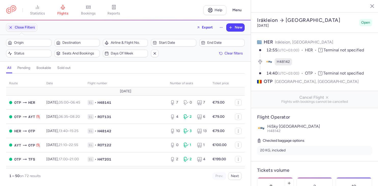
select select "days"
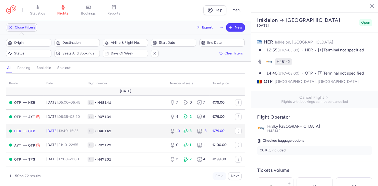
click at [152, 134] on span "1L • H48142" at bounding box center [126, 131] width 76 height 5
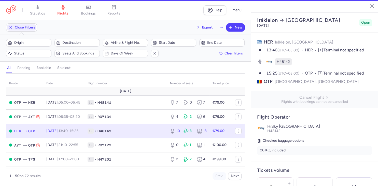
type input "9"
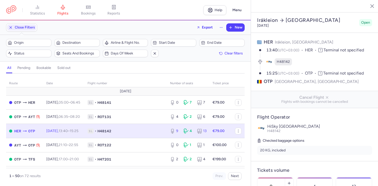
select select "days"
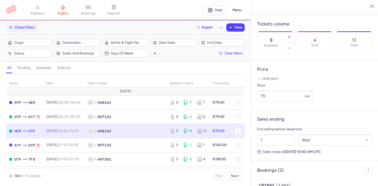
scroll to position [147, 0]
drag, startPoint x: 264, startPoint y: 128, endPoint x: 253, endPoint y: 132, distance: 11.7
click at [257, 134] on input "1" at bounding box center [275, 139] width 37 height 11
type input "18"
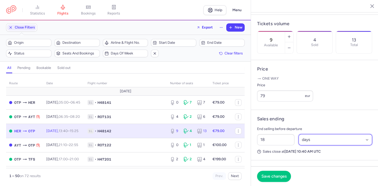
click at [299, 134] on select "Select an option hours days" at bounding box center [336, 139] width 74 height 11
select select "hours"
click option "hours" at bounding box center [0, 0] width 0 height 0
drag, startPoint x: 264, startPoint y: 128, endPoint x: 256, endPoint y: 129, distance: 8.3
click at [257, 134] on input "18" at bounding box center [275, 139] width 37 height 11
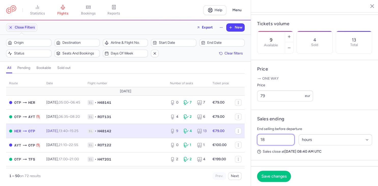
type input "2"
type input "18"
click at [283, 176] on span "Save changes" at bounding box center [273, 176] width 25 height 5
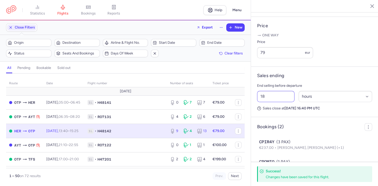
scroll to position [196, 0]
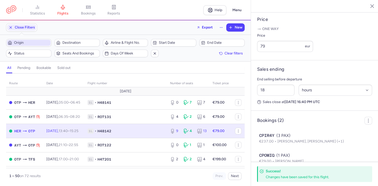
click at [30, 43] on span "Origin" at bounding box center [32, 43] width 36 height 4
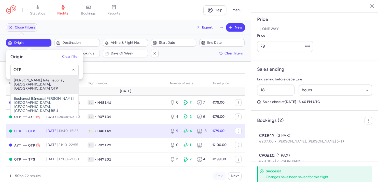
click at [29, 83] on span "[PERSON_NAME] International, [GEOGRAPHIC_DATA], [GEOGRAPHIC_DATA] OTP" at bounding box center [45, 84] width 68 height 18
type input "OTP"
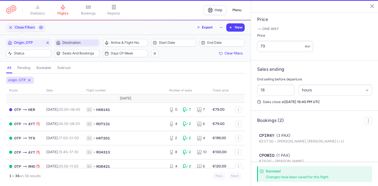
click at [72, 40] on span "Destination" at bounding box center [77, 43] width 44 height 6
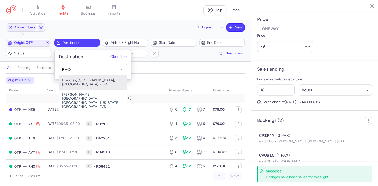
click at [73, 80] on span "Diagoras, [GEOGRAPHIC_DATA], [GEOGRAPHIC_DATA] RHO" at bounding box center [93, 82] width 68 height 14
type input "RHO"
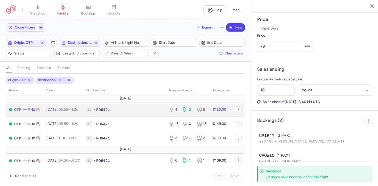
click at [165, 113] on td "1L • RO6421" at bounding box center [124, 110] width 83 height 14
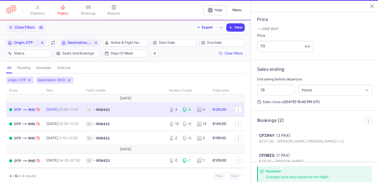
type input "4"
type input "2"
select select "days"
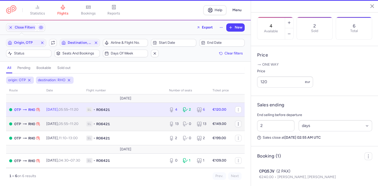
scroll to position [152, 0]
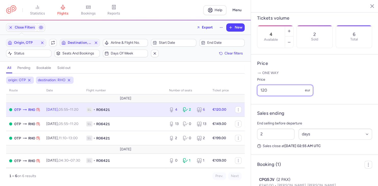
drag, startPoint x: 270, startPoint y: 79, endPoint x: 233, endPoint y: 79, distance: 37.4
click at [257, 85] on input "120" at bounding box center [285, 90] width 56 height 11
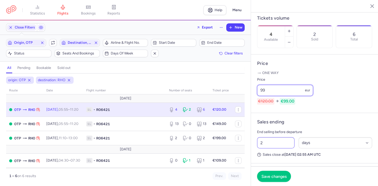
type input "99"
drag, startPoint x: 265, startPoint y: 131, endPoint x: 252, endPoint y: 131, distance: 13.2
click at [257, 137] on input "2" at bounding box center [275, 142] width 37 height 11
type input "1"
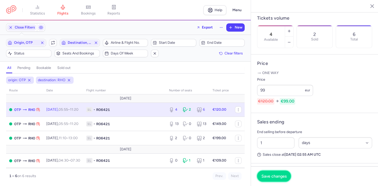
click at [270, 177] on span "Save changes" at bounding box center [273, 176] width 25 height 5
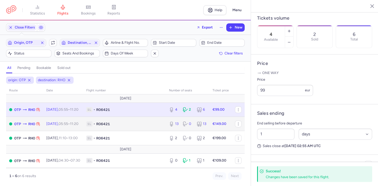
click at [120, 126] on span "1L • RO6421" at bounding box center [124, 123] width 77 height 5
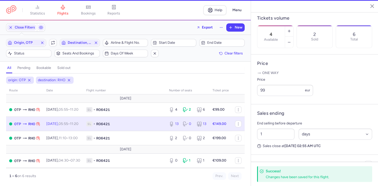
type input "13"
type input "2"
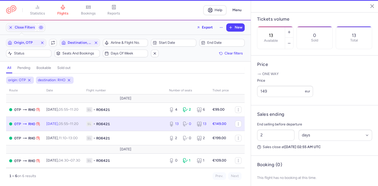
scroll to position [139, 0]
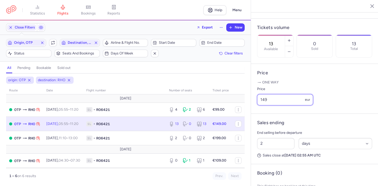
drag, startPoint x: 264, startPoint y: 87, endPoint x: 223, endPoint y: 85, distance: 40.8
click at [257, 94] on input "149" at bounding box center [285, 99] width 56 height 11
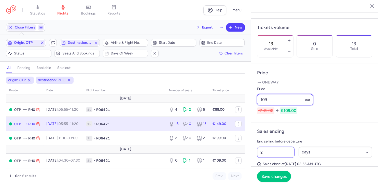
type input "109"
drag, startPoint x: 257, startPoint y: 141, endPoint x: 251, endPoint y: 141, distance: 5.9
click at [257, 147] on input "2" at bounding box center [275, 152] width 37 height 11
type input "1"
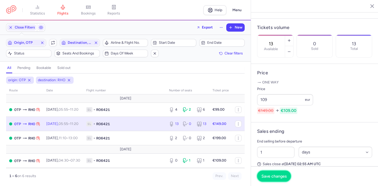
click at [269, 175] on span "Save changes" at bounding box center [273, 176] width 25 height 5
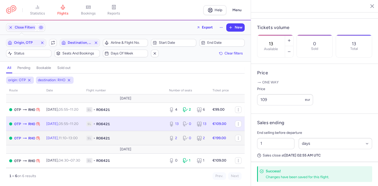
click at [136, 140] on span "1L • RO6421" at bounding box center [124, 138] width 77 height 5
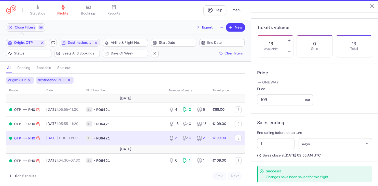
type input "2"
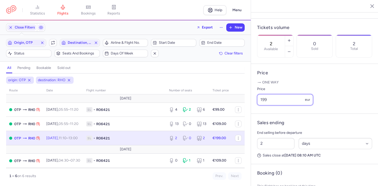
drag, startPoint x: 267, startPoint y: 88, endPoint x: 245, endPoint y: 87, distance: 22.4
click at [257, 94] on input "199" at bounding box center [285, 99] width 56 height 11
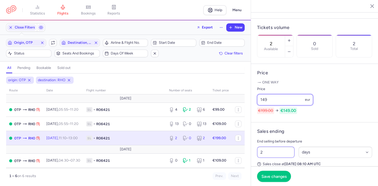
type input "149"
drag, startPoint x: 260, startPoint y: 140, endPoint x: 253, endPoint y: 140, distance: 7.4
click at [257, 147] on input "2" at bounding box center [275, 152] width 37 height 11
type input "1"
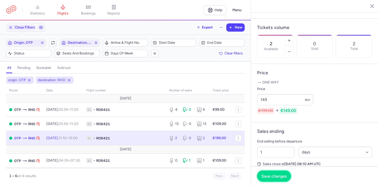
click at [273, 177] on span "Save changes" at bounding box center [273, 176] width 25 height 5
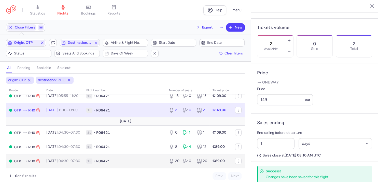
scroll to position [30, 0]
click at [132, 157] on td "1L • RO6421" at bounding box center [124, 161] width 83 height 14
type input "20"
type input "2"
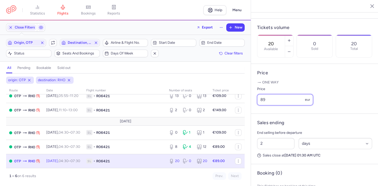
drag, startPoint x: 263, startPoint y: 87, endPoint x: 227, endPoint y: 85, distance: 36.2
click at [257, 94] on input "89" at bounding box center [285, 99] width 56 height 11
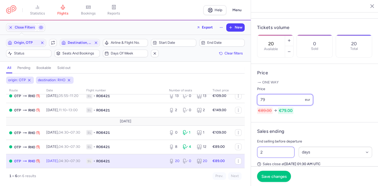
type input "79"
drag, startPoint x: 265, startPoint y: 142, endPoint x: 238, endPoint y: 142, distance: 27.5
click at [257, 147] on input "2" at bounding box center [275, 152] width 37 height 11
type input "1"
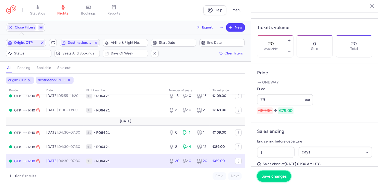
click at [275, 175] on span "Save changes" at bounding box center [273, 176] width 25 height 5
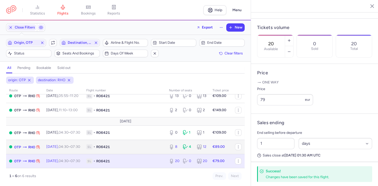
click at [157, 147] on span "1L • RO6421" at bounding box center [124, 146] width 77 height 5
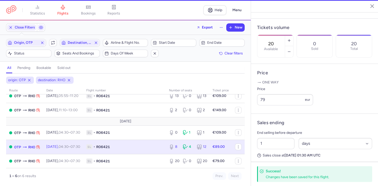
type input "8"
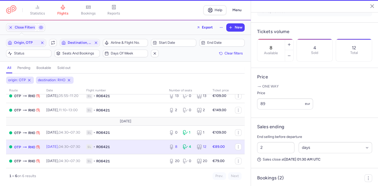
scroll to position [143, 0]
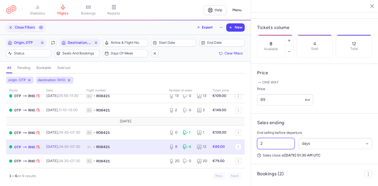
drag, startPoint x: 274, startPoint y: 133, endPoint x: 241, endPoint y: 132, distance: 33.9
click at [257, 138] on input "2" at bounding box center [275, 143] width 37 height 11
type input "1"
click at [275, 176] on span "Save changes" at bounding box center [273, 176] width 25 height 5
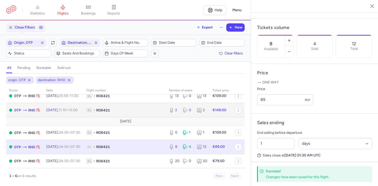
click at [139, 111] on span "1L • RO6421" at bounding box center [124, 110] width 77 height 5
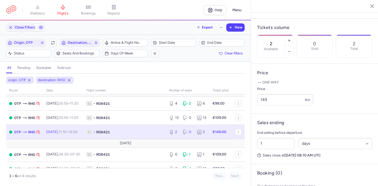
scroll to position [1, 0]
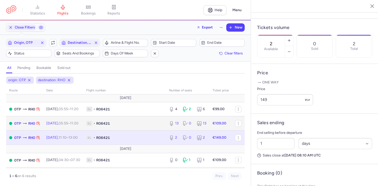
click at [148, 122] on span "1L • RO6421" at bounding box center [124, 123] width 77 height 5
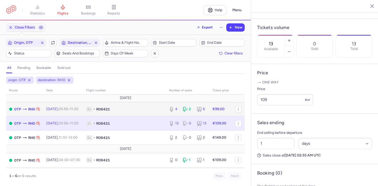
click at [136, 109] on span "1L • RO6421" at bounding box center [124, 109] width 77 height 5
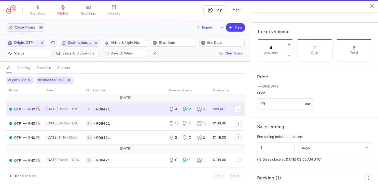
scroll to position [143, 0]
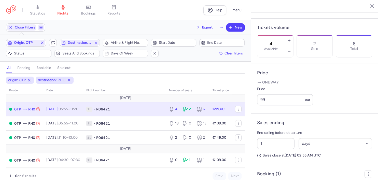
click at [164, 109] on td "1L • RO6421" at bounding box center [124, 109] width 83 height 14
click at [289, 38] on icon "button" at bounding box center [289, 40] width 4 height 4
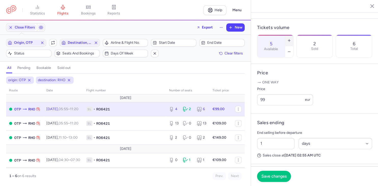
click at [289, 38] on icon "button" at bounding box center [289, 40] width 4 height 4
click at [272, 177] on span "Save changes" at bounding box center [273, 176] width 25 height 5
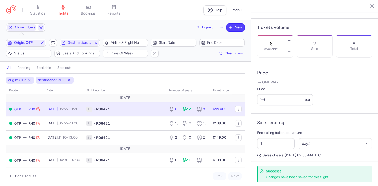
click at [202, 112] on div "6 2 8" at bounding box center [187, 109] width 41 height 9
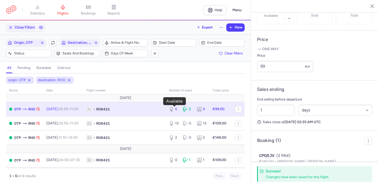
click at [172, 109] on icon at bounding box center [171, 108] width 2 height 3
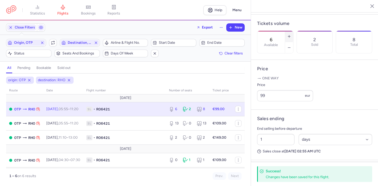
click at [289, 34] on icon "button" at bounding box center [289, 36] width 4 height 4
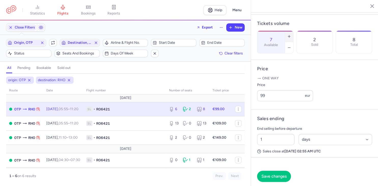
click at [289, 34] on icon "button" at bounding box center [289, 36] width 4 height 4
click at [271, 175] on span "Save changes" at bounding box center [273, 176] width 25 height 5
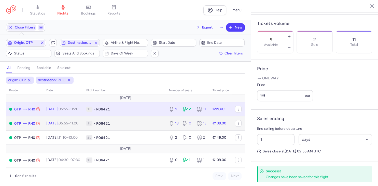
click at [141, 126] on span "1L • RO6421" at bounding box center [124, 123] width 77 height 5
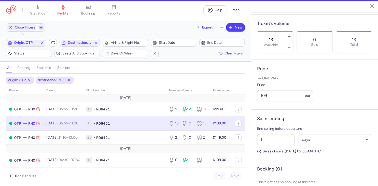
scroll to position [139, 0]
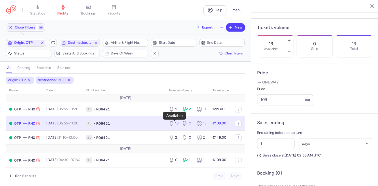
click at [172, 124] on icon at bounding box center [171, 123] width 5 height 5
click at [289, 50] on icon "button" at bounding box center [289, 52] width 4 height 4
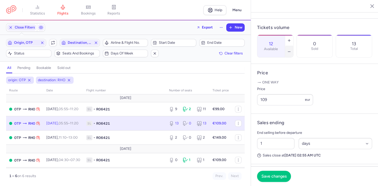
click at [289, 50] on icon "button" at bounding box center [289, 52] width 4 height 4
click at [278, 172] on button "Save changes" at bounding box center [274, 176] width 34 height 11
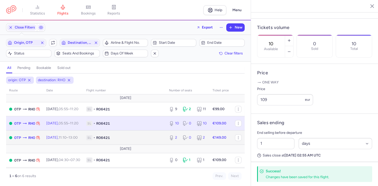
click at [131, 140] on span "1L • RO6421" at bounding box center [124, 137] width 77 height 5
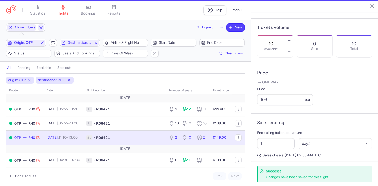
type input "2"
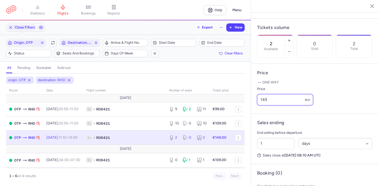
click at [263, 94] on input "149" at bounding box center [285, 99] width 56 height 11
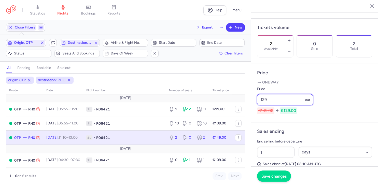
type input "129"
click at [274, 177] on span "Save changes" at bounding box center [273, 176] width 25 height 5
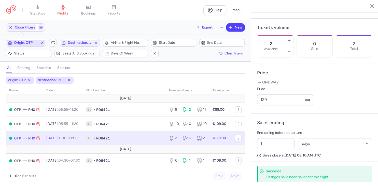
click at [41, 44] on line "button" at bounding box center [42, 43] width 2 height 2
click at [96, 43] on line "button" at bounding box center [96, 43] width 2 height 2
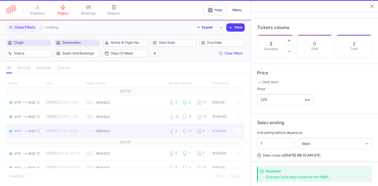
click at [22, 43] on span "Origin" at bounding box center [32, 43] width 36 height 4
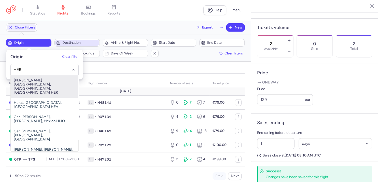
click at [27, 82] on span "[PERSON_NAME][GEOGRAPHIC_DATA], [GEOGRAPHIC_DATA], [GEOGRAPHIC_DATA] HER" at bounding box center [45, 86] width 68 height 22
type input "HER"
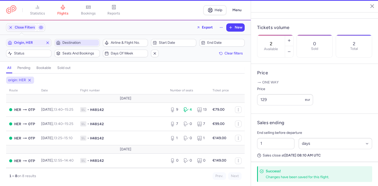
click at [68, 42] on span "Destination" at bounding box center [80, 43] width 36 height 4
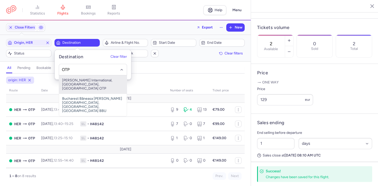
click at [79, 79] on span "[PERSON_NAME] International, [GEOGRAPHIC_DATA], [GEOGRAPHIC_DATA] OTP" at bounding box center [93, 84] width 68 height 18
type input "OTP"
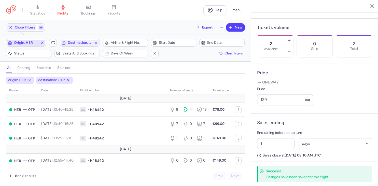
click at [38, 42] on span "Origin, HER" at bounding box center [26, 43] width 24 height 4
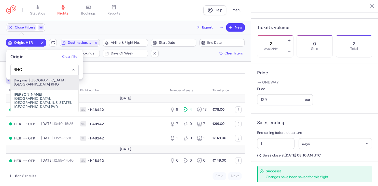
click at [36, 79] on span "Diagoras, [GEOGRAPHIC_DATA], [GEOGRAPHIC_DATA] RHO" at bounding box center [45, 82] width 68 height 14
type input "RHO"
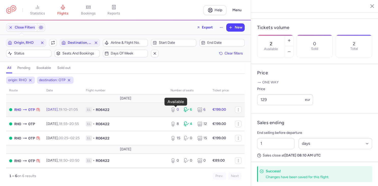
click at [173, 110] on icon at bounding box center [173, 109] width 5 height 5
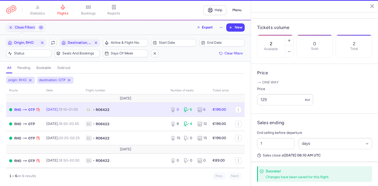
type input "0"
type input "2"
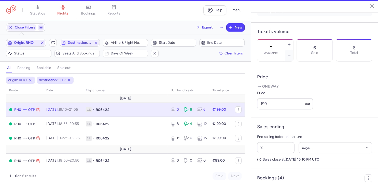
scroll to position [143, 0]
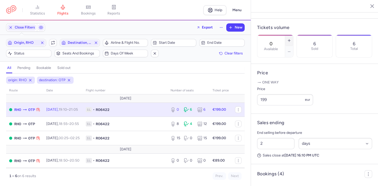
click at [290, 38] on icon "button" at bounding box center [289, 40] width 4 height 4
type input "1"
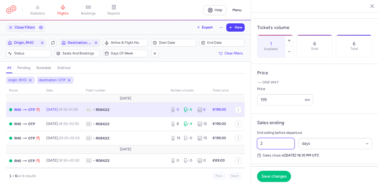
drag, startPoint x: 265, startPoint y: 130, endPoint x: 254, endPoint y: 130, distance: 11.2
click at [257, 138] on input "2" at bounding box center [275, 143] width 37 height 11
type input "1"
click at [270, 175] on span "Save changes" at bounding box center [273, 176] width 25 height 5
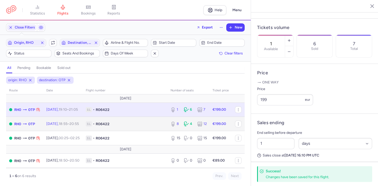
click at [66, 127] on td "[DATE] 18:55 – 20:55 +0" at bounding box center [62, 124] width 39 height 14
type input "8"
type input "2"
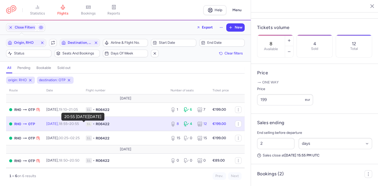
click at [79, 125] on time "20:55 +0" at bounding box center [74, 124] width 9 height 4
click at [148, 128] on td "1L • RO6422" at bounding box center [125, 124] width 85 height 14
click at [289, 38] on icon "button" at bounding box center [289, 40] width 4 height 4
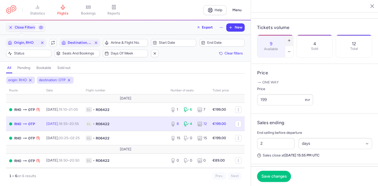
click at [289, 38] on icon "button" at bounding box center [289, 40] width 4 height 4
click at [278, 176] on span "Save changes" at bounding box center [273, 176] width 25 height 5
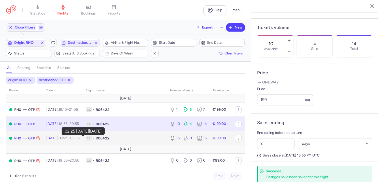
click at [80, 140] on time "02:25 +0" at bounding box center [74, 138] width 9 height 4
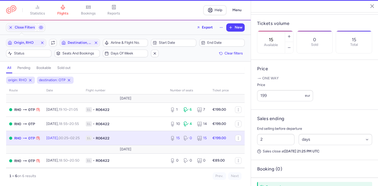
scroll to position [139, 0]
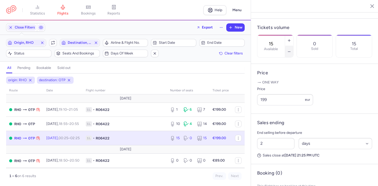
click at [291, 50] on icon "button" at bounding box center [289, 52] width 4 height 4
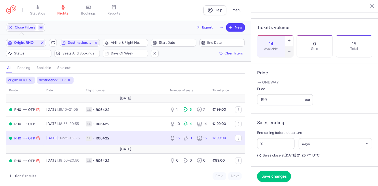
click at [291, 50] on icon "button" at bounding box center [289, 52] width 4 height 4
type input "12"
click at [161, 138] on span "1L • RO6422" at bounding box center [125, 138] width 78 height 5
drag, startPoint x: 252, startPoint y: 89, endPoint x: 248, endPoint y: 89, distance: 3.6
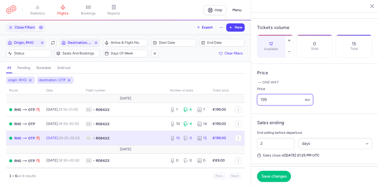
click at [257, 94] on input "199" at bounding box center [285, 99] width 56 height 11
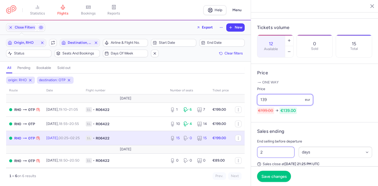
type input "139"
drag, startPoint x: 252, startPoint y: 141, endPoint x: 249, endPoint y: 141, distance: 3.1
click at [257, 147] on input "2" at bounding box center [275, 152] width 37 height 11
type input "1"
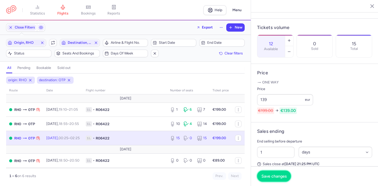
click at [276, 174] on button "Save changes" at bounding box center [274, 176] width 34 height 11
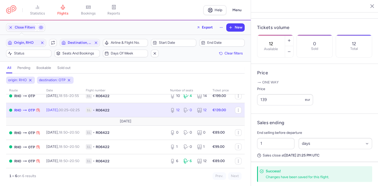
scroll to position [30, 0]
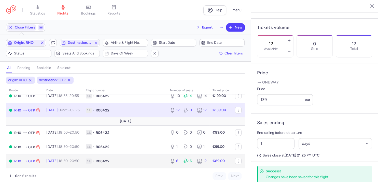
click at [138, 160] on span "1L • RO6422" at bounding box center [125, 161] width 78 height 5
type input "6"
type input "2"
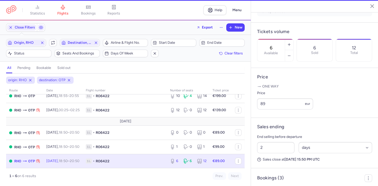
scroll to position [143, 0]
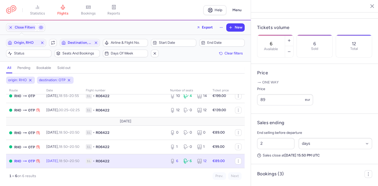
click at [135, 161] on span "1L • RO6422" at bounding box center [125, 161] width 78 height 5
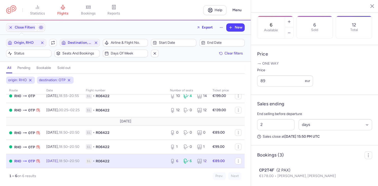
scroll to position [163, 0]
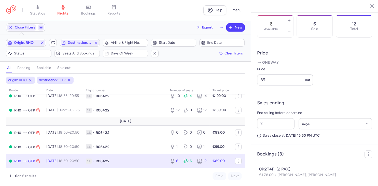
click at [133, 164] on td "1L • RO6422" at bounding box center [125, 161] width 84 height 14
drag, startPoint x: 265, startPoint y: 70, endPoint x: 245, endPoint y: 70, distance: 19.9
click at [257, 74] on input "89" at bounding box center [285, 79] width 56 height 11
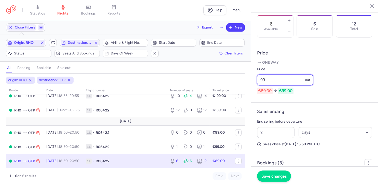
type input "99"
click at [274, 177] on span "Save changes" at bounding box center [273, 176] width 25 height 5
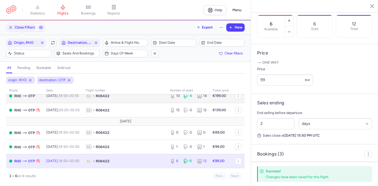
scroll to position [0, 0]
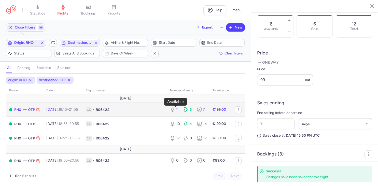
click at [173, 111] on icon at bounding box center [172, 110] width 3 height 1
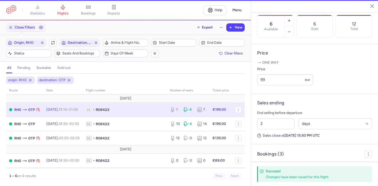
type input "1"
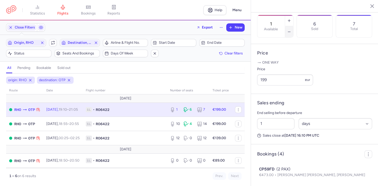
click at [289, 30] on icon "button" at bounding box center [289, 32] width 4 height 4
type input "0"
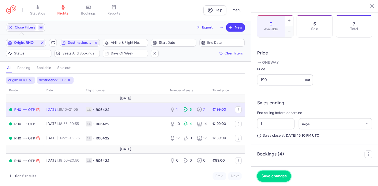
click at [275, 179] on button "Save changes" at bounding box center [274, 176] width 34 height 11
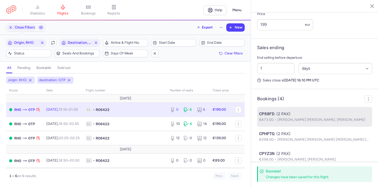
scroll to position [236, 0]
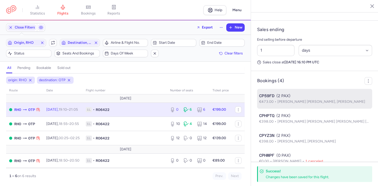
click at [304, 93] on div "CP59FD (2 PAX)" at bounding box center [314, 96] width 111 height 6
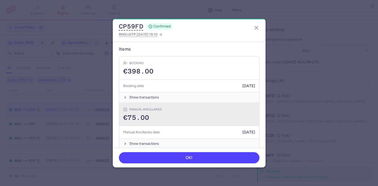
scroll to position [183, 0]
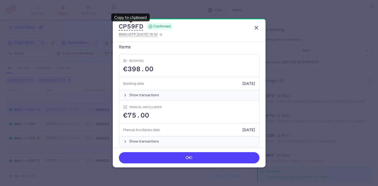
click at [256, 26] on icon "button" at bounding box center [256, 28] width 6 height 6
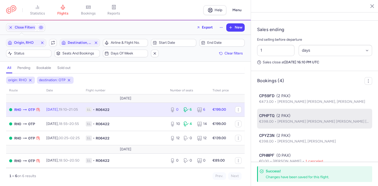
click at [309, 113] on div "CPHPTQ (2 PAX)" at bounding box center [314, 116] width 111 height 6
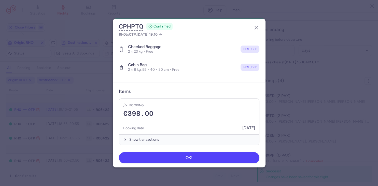
scroll to position [118, 0]
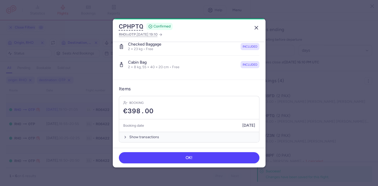
click at [256, 26] on icon "button" at bounding box center [256, 28] width 6 height 6
